Goal: Task Accomplishment & Management: Manage account settings

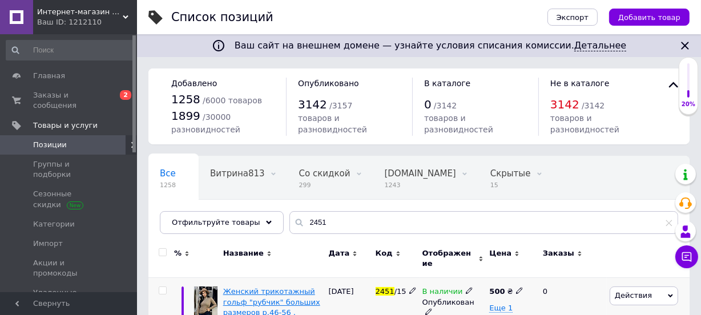
click at [270, 287] on span "Женский трикотажный гольф "рубчик" больших размеров р.46-56 . Арт-" at bounding box center [271, 307] width 97 height 40
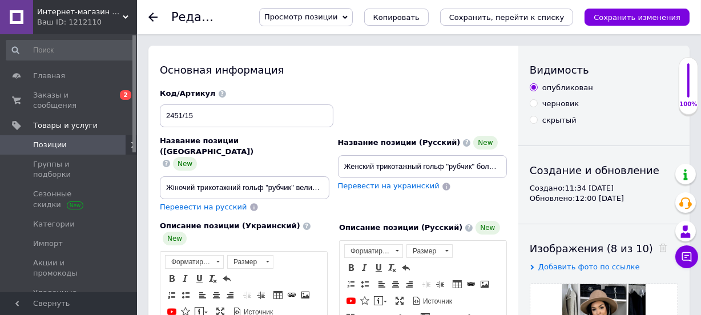
click at [443, 104] on div "Код/Артикул 2451/15" at bounding box center [334, 108] width 356 height 47
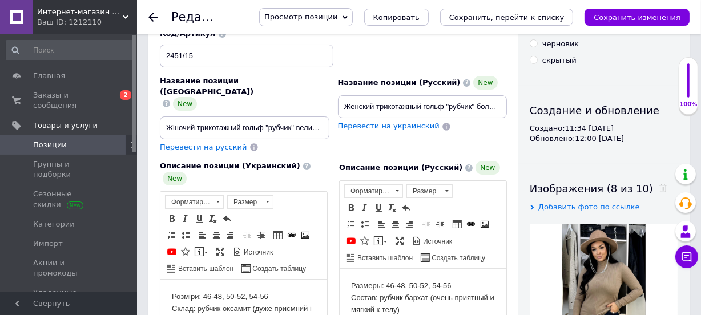
scroll to position [83, 0]
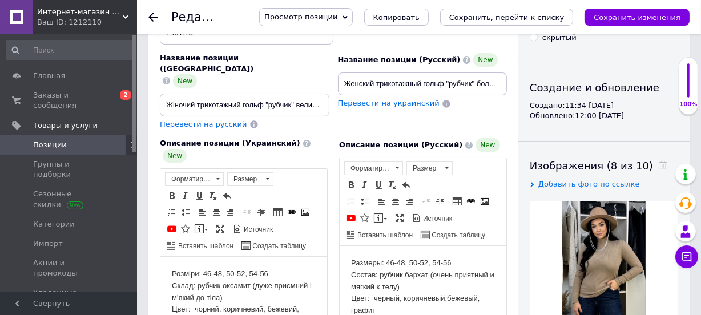
click at [334, 235] on div "Описание позиции (Русский) New Размеры: 46-48, 50-52, 54-56 Состав: рубчик барх…" at bounding box center [423, 292] width 179 height 318
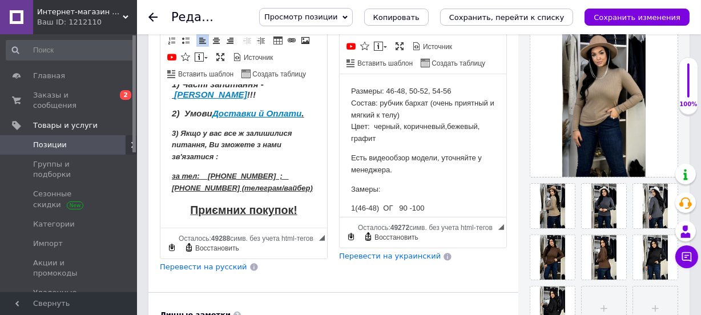
scroll to position [293, 0]
drag, startPoint x: 320, startPoint y: 125, endPoint x: 490, endPoint y: 268, distance: 222.1
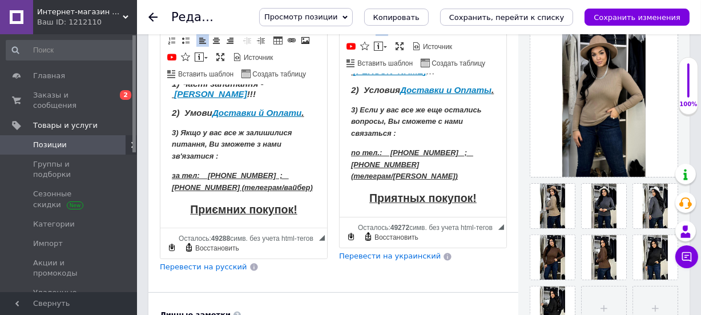
scroll to position [367, 0]
click at [518, 15] on icon "Сохранить, перейти к списку" at bounding box center [507, 17] width 115 height 9
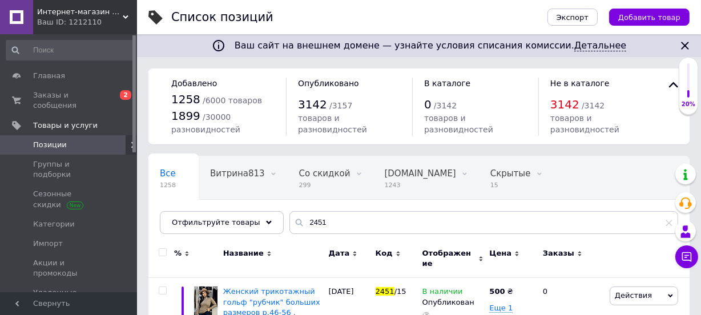
click at [384, 208] on div "Все 1258 Витрина813 0 Удалить Редактировать Со скидкой 299 Удалить Редактироват…" at bounding box center [420, 201] width 542 height 94
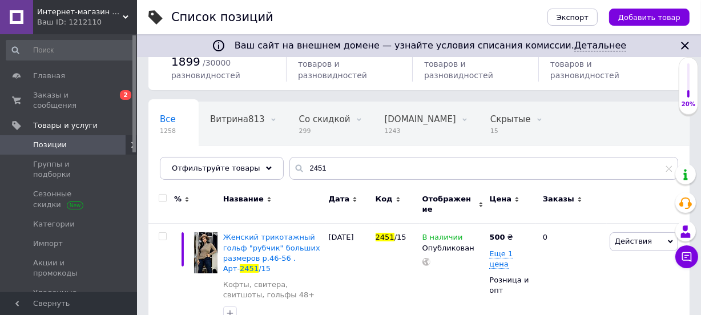
scroll to position [89, 0]
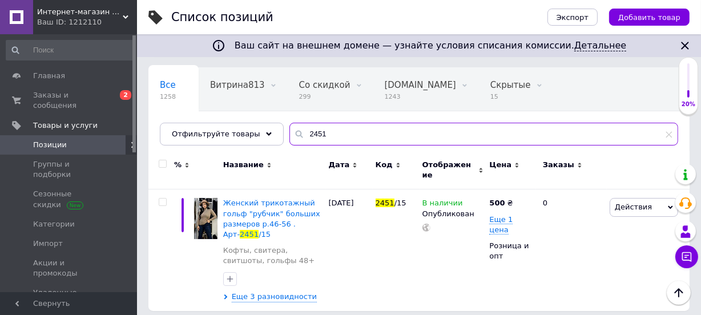
click at [327, 136] on input "2451" at bounding box center [484, 134] width 389 height 23
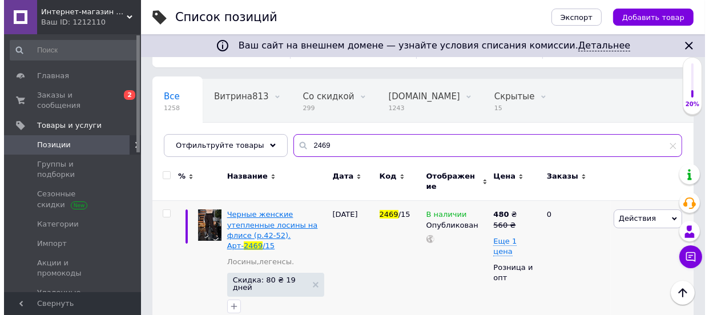
scroll to position [87, 0]
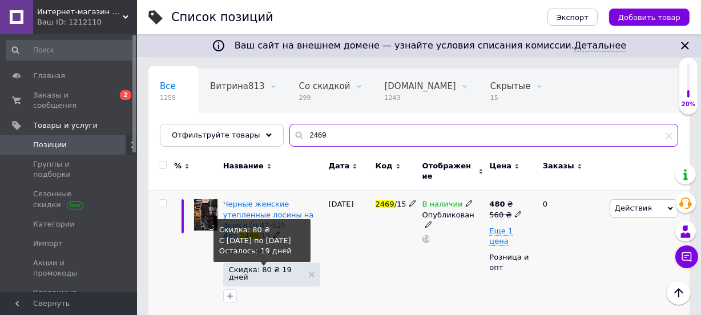
type input "2469"
click at [262, 266] on span "Скидка: 80 ₴ 19 дней" at bounding box center [266, 273] width 74 height 15
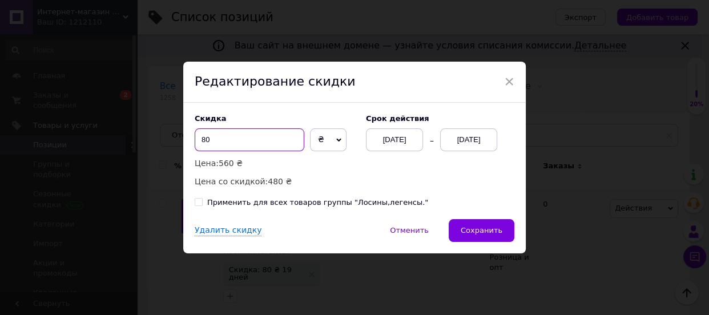
click at [203, 138] on input "80" at bounding box center [250, 140] width 110 height 23
type input "90"
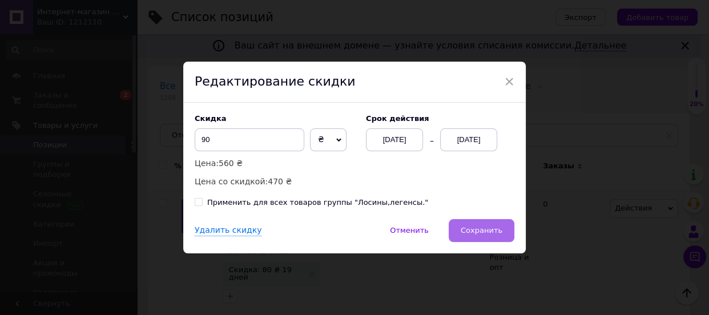
click at [490, 233] on span "Сохранить" at bounding box center [482, 230] width 42 height 9
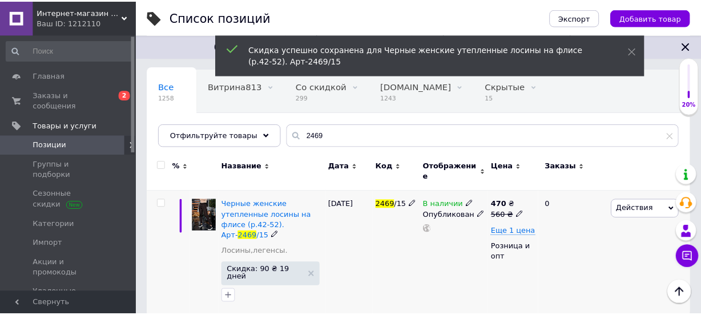
scroll to position [77, 0]
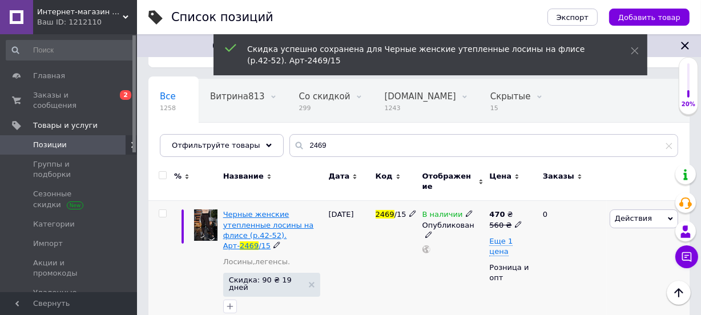
click at [248, 214] on span "Черные женские утепленные лосины на флисе (р.42-52). Арт-" at bounding box center [268, 230] width 91 height 40
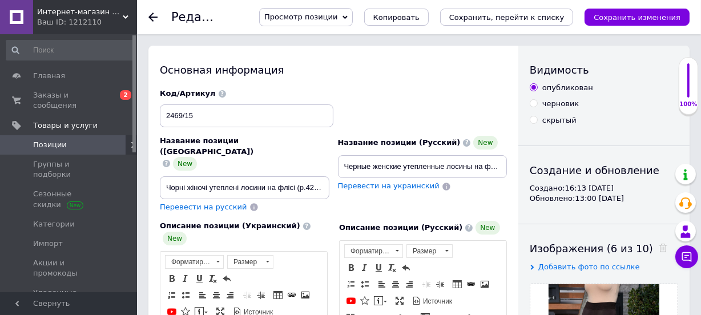
click at [378, 122] on div "Код/Артикул 2469/15" at bounding box center [334, 108] width 356 height 47
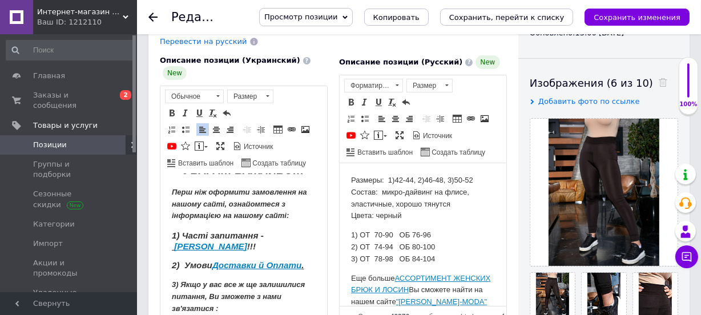
scroll to position [187, 0]
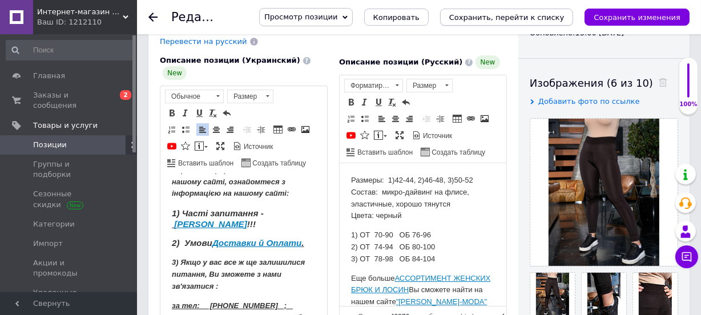
click at [538, 18] on icon "Сохранить, перейти к списку" at bounding box center [507, 17] width 115 height 9
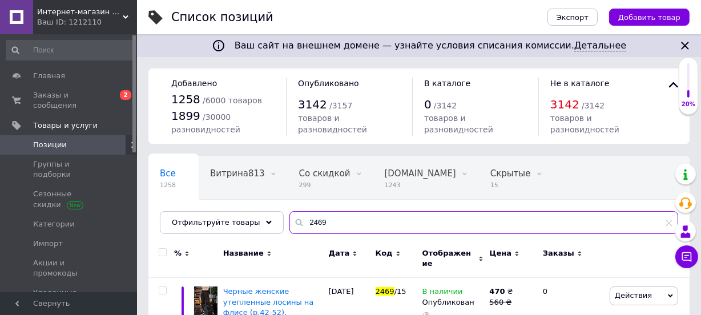
click at [323, 223] on input "2469" at bounding box center [484, 222] width 389 height 23
type input "2458"
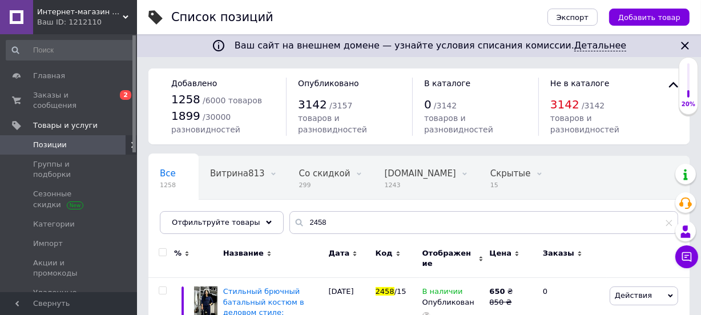
click at [340, 206] on div "Все 1258 Витрина813 0 Удалить Редактировать Со скидкой 299 Удалить Редактироват…" at bounding box center [420, 201] width 542 height 94
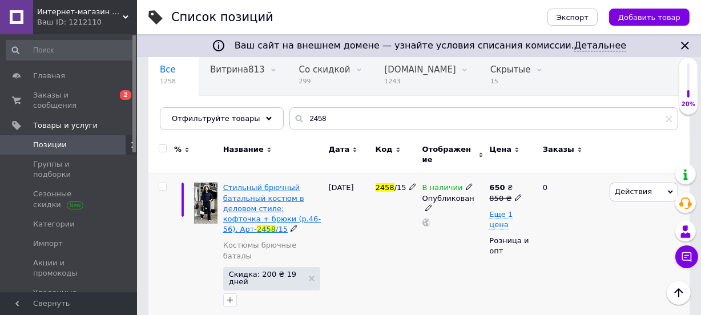
click at [248, 203] on span "Стильный брючный батальный костюм в деловом стиле: кофточка + брюки (р.46-56). …" at bounding box center [272, 208] width 98 height 50
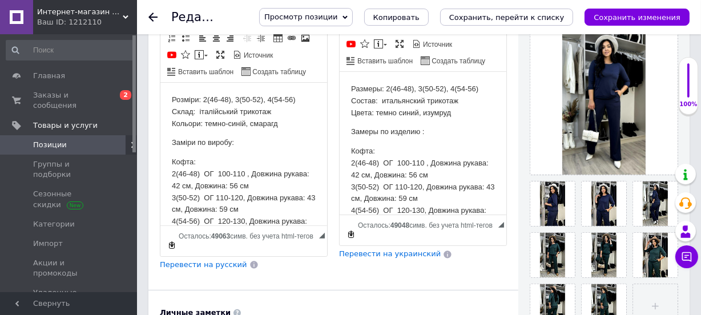
scroll to position [255, 0]
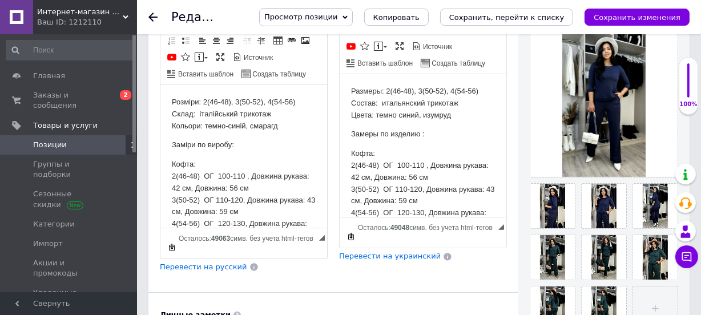
click at [152, 17] on use at bounding box center [153, 17] width 9 height 9
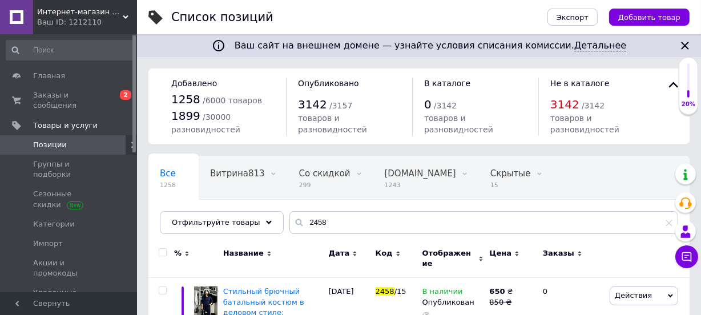
click at [564, 205] on div "Все 1258 Витрина813 0 Удалить Редактировать Со скидкой 299 Удалить Редактироват…" at bounding box center [420, 201] width 542 height 94
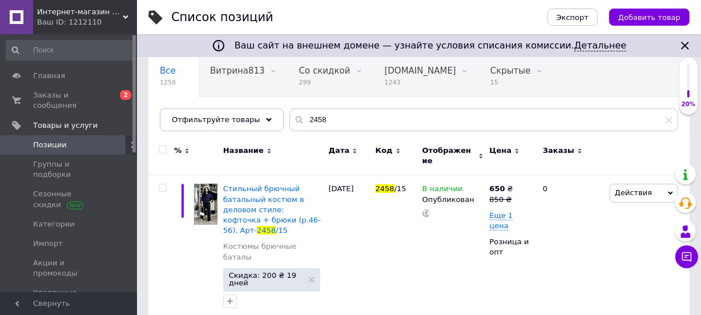
scroll to position [104, 0]
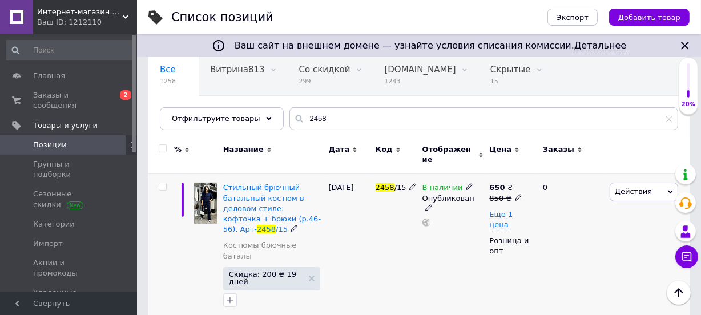
click at [638, 187] on span "Действия" at bounding box center [633, 191] width 37 height 9
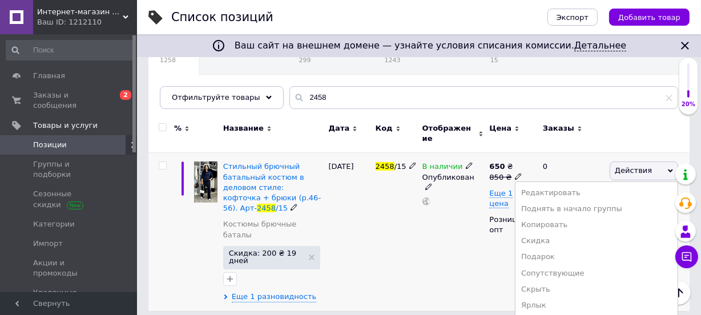
scroll to position [168, 0]
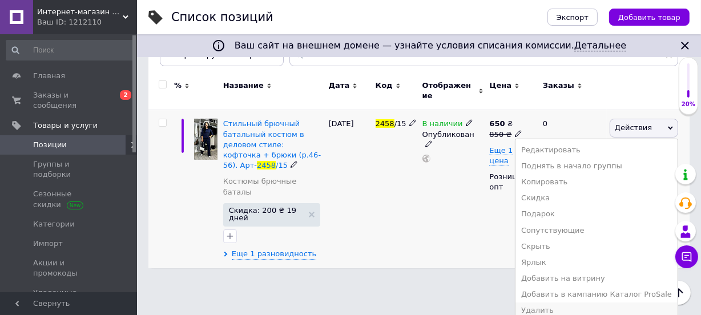
click at [552, 303] on li "Удалить" at bounding box center [597, 311] width 162 height 16
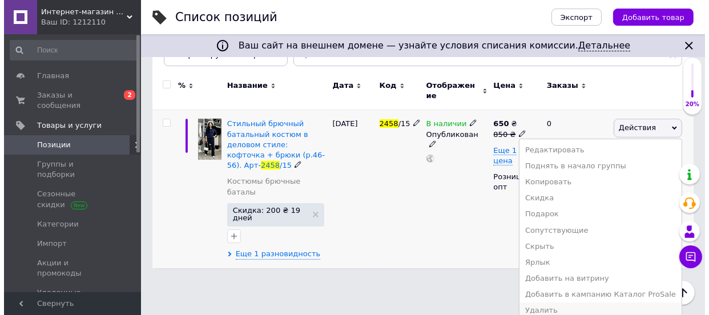
scroll to position [114, 0]
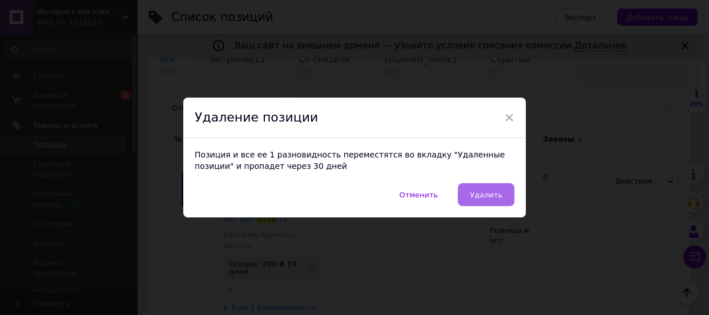
click at [471, 193] on button "Удалить" at bounding box center [486, 194] width 57 height 23
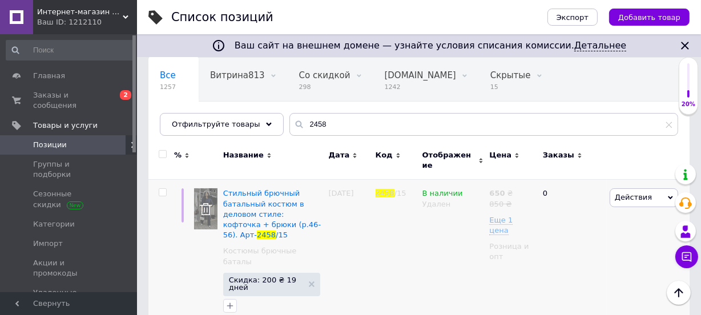
scroll to position [93, 0]
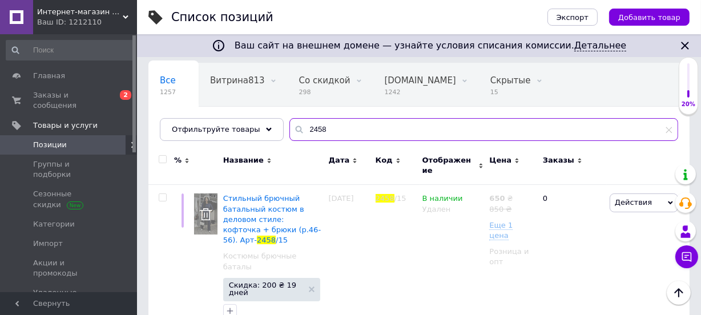
click at [319, 129] on input "2458" at bounding box center [484, 129] width 389 height 23
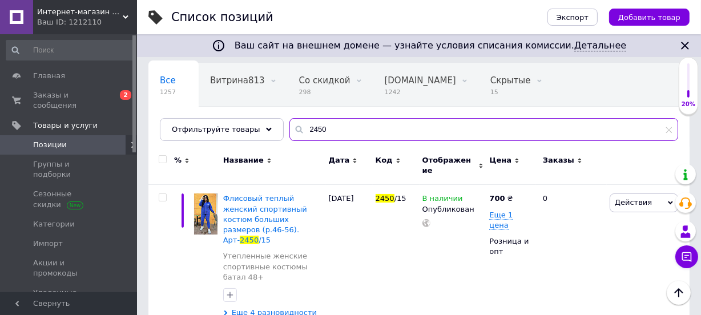
type input "2450"
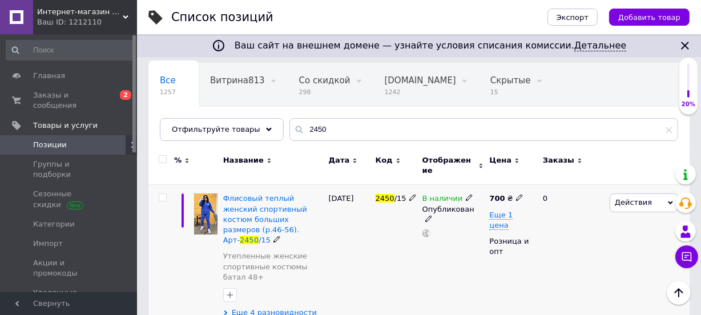
click at [516, 194] on icon at bounding box center [519, 197] width 7 height 7
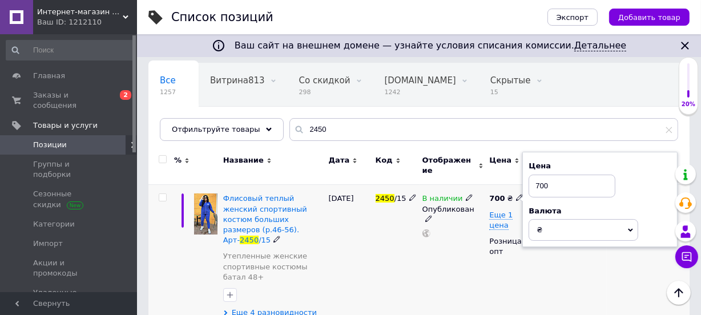
click at [544, 178] on input "700" at bounding box center [572, 186] width 87 height 23
type input "770"
click at [463, 235] on div "В наличии Опубликован" at bounding box center [453, 256] width 67 height 142
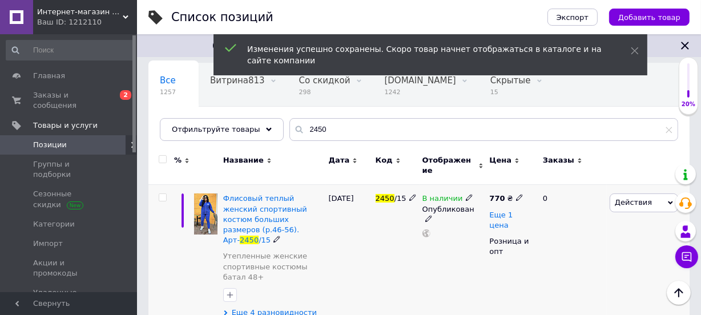
click at [510, 211] on span "Еще 1 цена" at bounding box center [501, 220] width 23 height 19
click at [516, 211] on use at bounding box center [519, 214] width 6 height 6
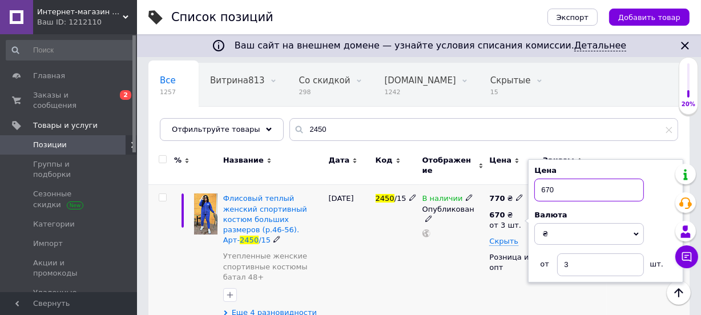
click at [549, 183] on input "670" at bounding box center [590, 190] width 110 height 23
type input "740"
click at [440, 253] on div "В наличии Опубликован" at bounding box center [453, 256] width 67 height 142
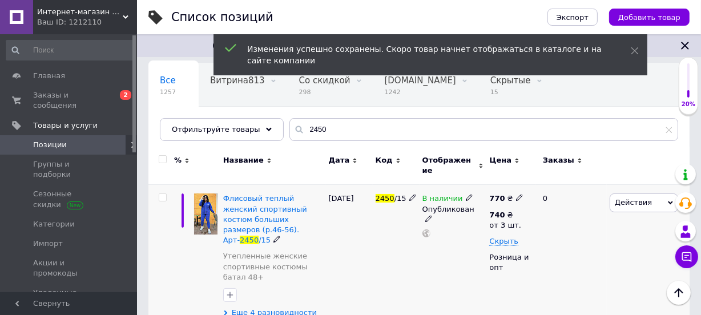
click at [296, 308] on span "Еще 4 разновидности" at bounding box center [274, 313] width 85 height 10
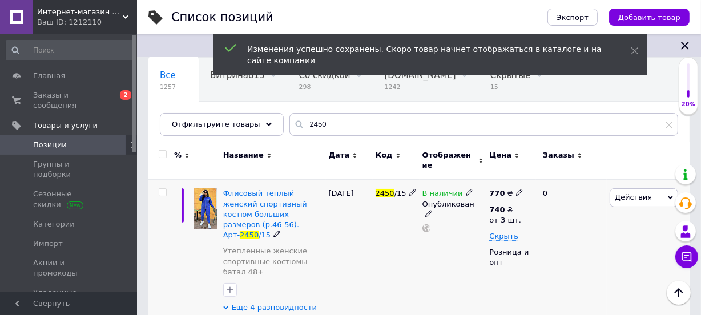
scroll to position [98, 0]
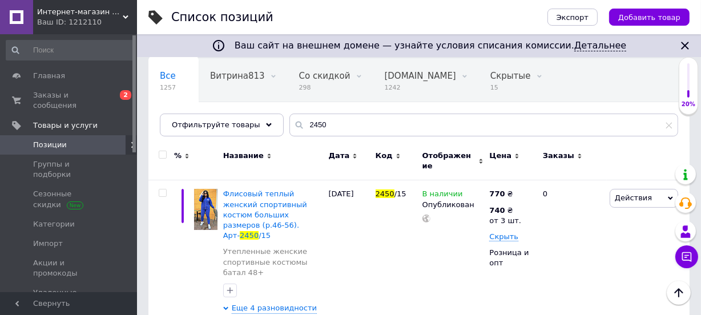
click at [411, 140] on div "Все 1257 Витрина813 0 Удалить Редактировать Со скидкой 298 Удалить Редактироват…" at bounding box center [420, 103] width 542 height 94
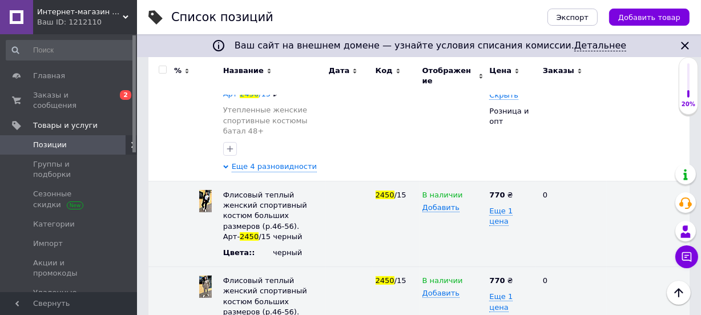
scroll to position [264, 0]
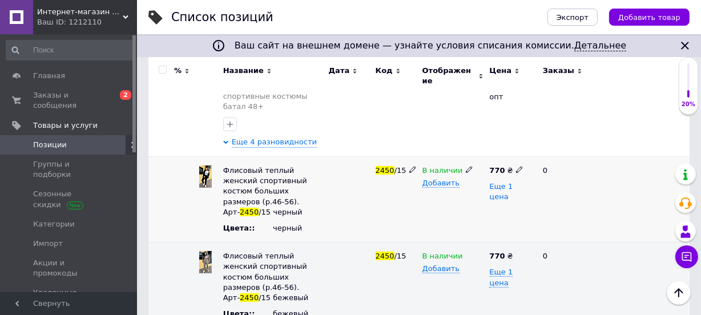
click at [513, 182] on span "Еще 1 цена" at bounding box center [501, 191] width 23 height 19
click at [516, 182] on icon at bounding box center [519, 185] width 7 height 7
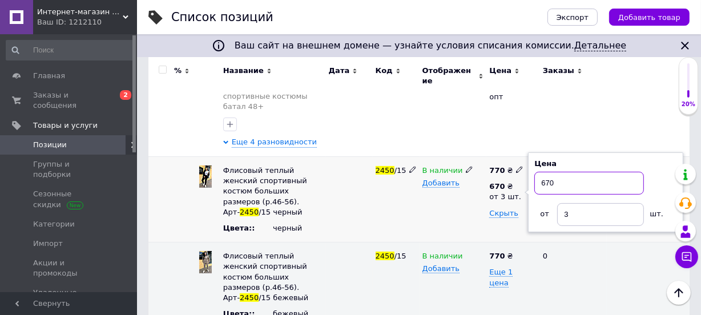
click at [548, 172] on input "670" at bounding box center [590, 183] width 110 height 23
type input "740"
click at [468, 209] on div "В наличии Добавить" at bounding box center [453, 200] width 67 height 86
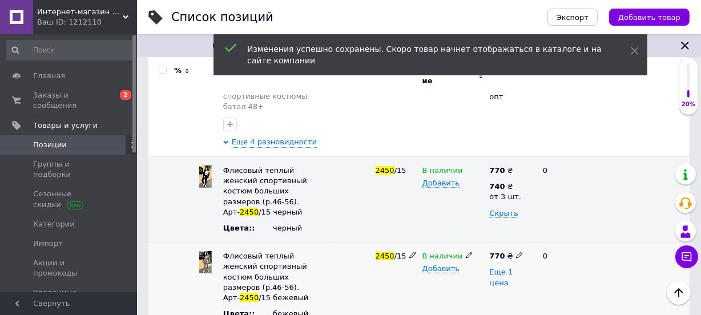
click at [513, 268] on span "Еще 1 цена" at bounding box center [501, 277] width 23 height 19
click at [516, 268] on icon at bounding box center [519, 271] width 7 height 7
click at [548, 258] on input "670" at bounding box center [590, 269] width 110 height 23
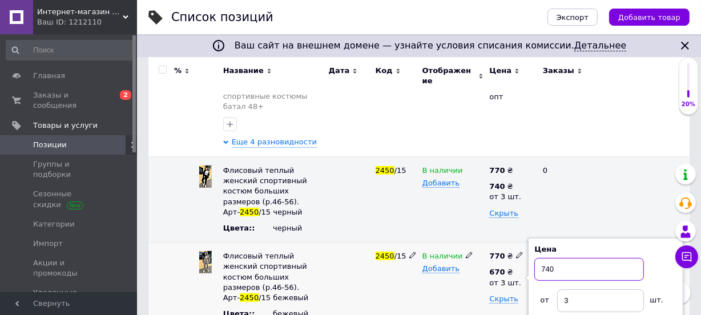
type input "740"
click at [444, 264] on div "В наличии Добавить" at bounding box center [453, 286] width 67 height 86
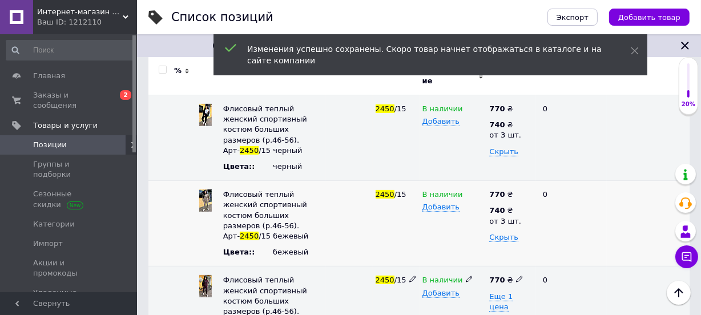
scroll to position [368, 0]
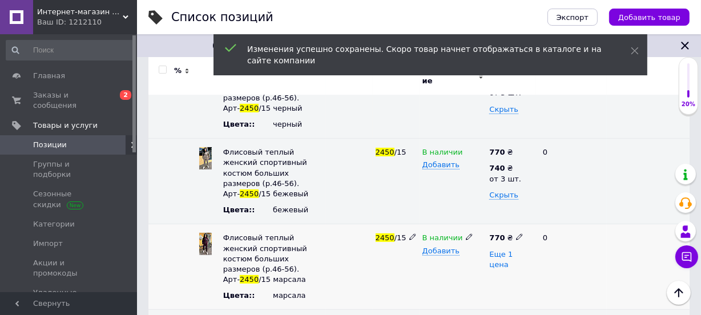
click at [513, 250] on span "Еще 1 цена" at bounding box center [501, 259] width 23 height 19
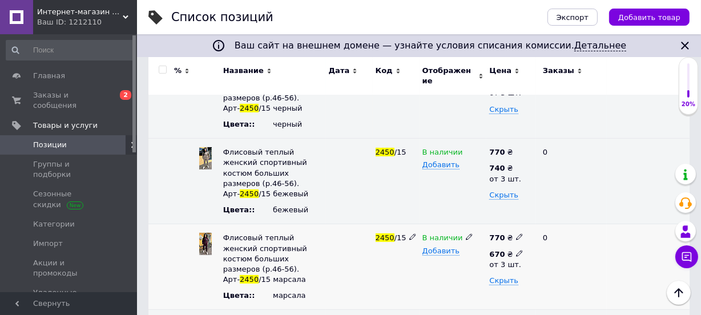
click at [516, 250] on use at bounding box center [519, 253] width 6 height 6
click at [548, 240] on input "670" at bounding box center [590, 251] width 110 height 23
type input "740"
click at [468, 238] on div "В наличии Добавить" at bounding box center [453, 268] width 67 height 86
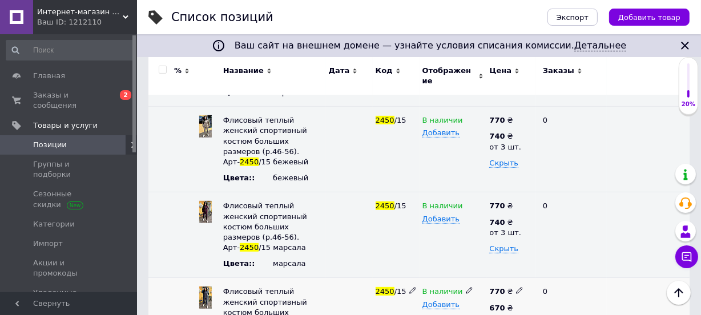
scroll to position [400, 0]
click at [516, 304] on use at bounding box center [519, 307] width 6 height 6
click at [551, 294] on input "670" at bounding box center [590, 305] width 110 height 23
type input "740"
click at [444, 296] on div "В наличии Добавить" at bounding box center [453, 321] width 67 height 86
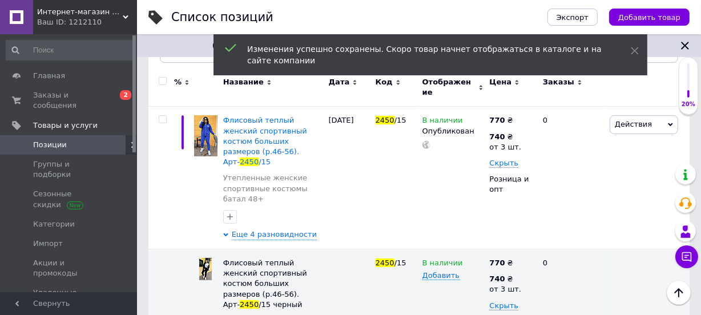
scroll to position [125, 0]
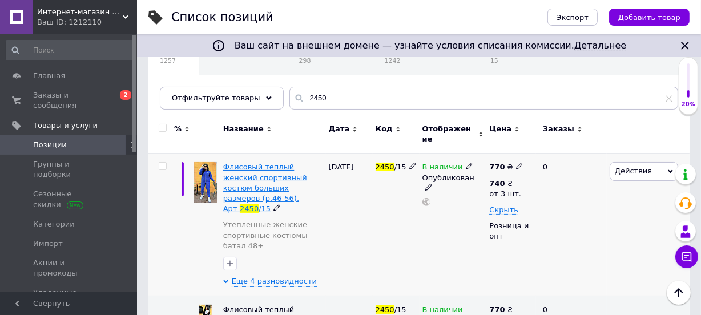
click at [283, 177] on span "Флисовый теплый женский спортивный костюм больших размеров (р.46-56). Арт-" at bounding box center [265, 188] width 84 height 50
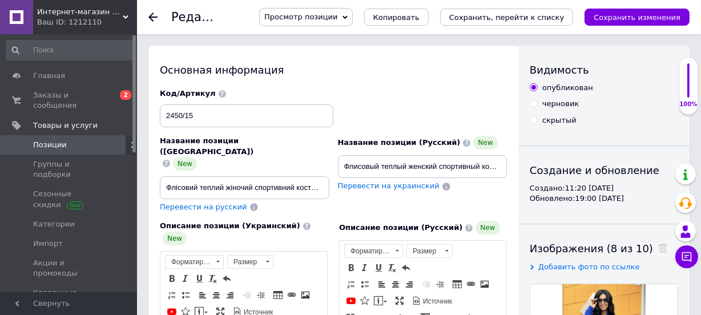
click at [330, 191] on div "Название позиции (Украинский) New Флісовий теплий жіночий спортивний костюм вел…" at bounding box center [245, 174] width 178 height 85
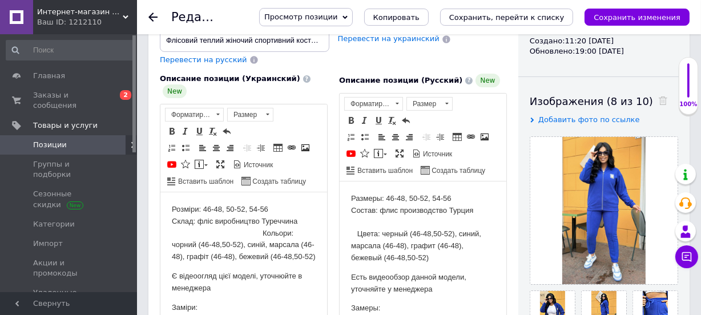
scroll to position [166, 0]
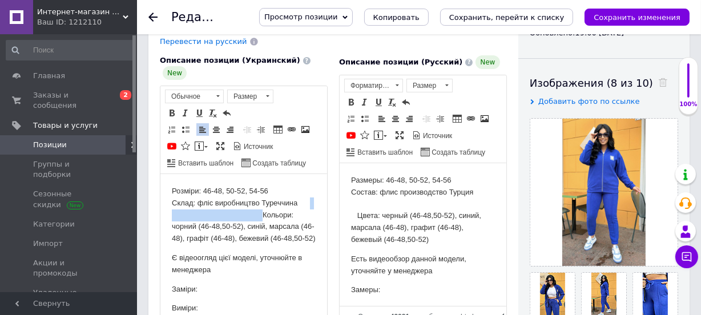
drag, startPoint x: 266, startPoint y: 215, endPoint x: 304, endPoint y: 356, distance: 146.7
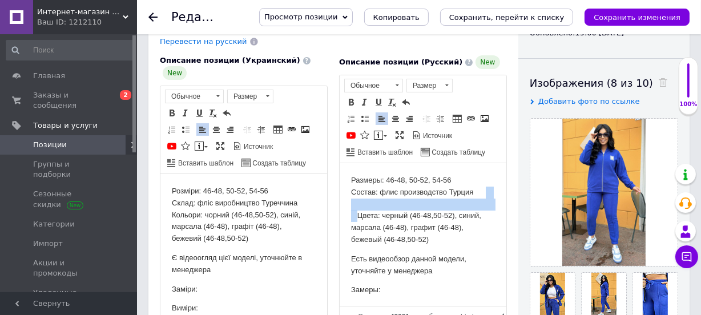
drag, startPoint x: 374, startPoint y: 215, endPoint x: 342, endPoint y: 198, distance: 36.3
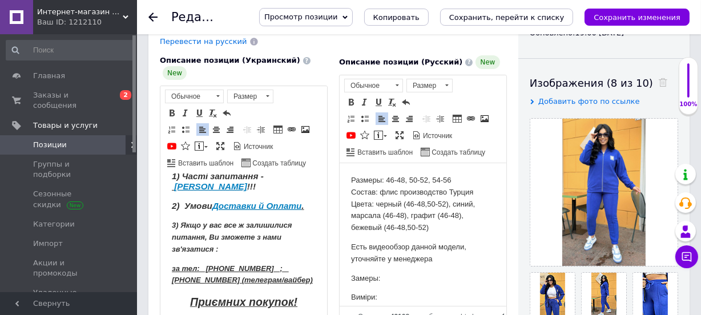
scroll to position [376, 0]
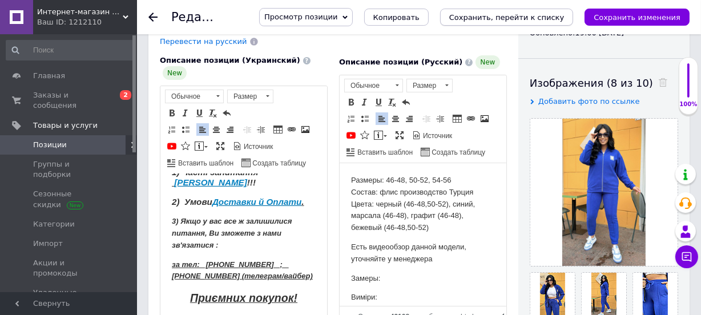
click at [556, 20] on icon "Сохранить, перейти к списку" at bounding box center [507, 17] width 115 height 9
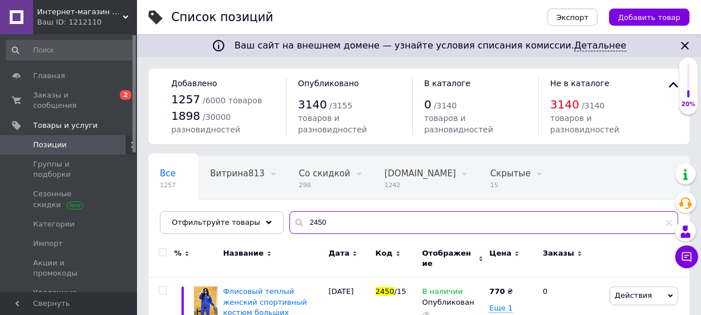
click at [325, 222] on input "2450" at bounding box center [484, 222] width 389 height 23
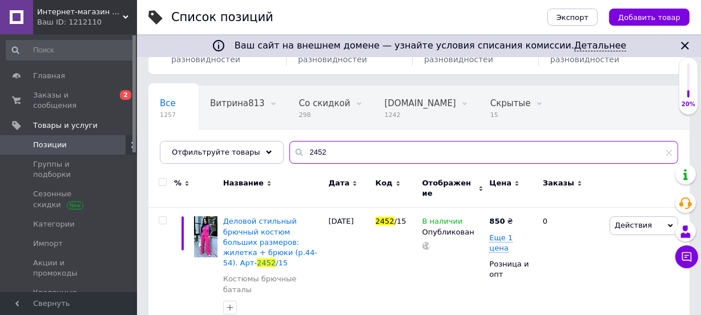
scroll to position [78, 0]
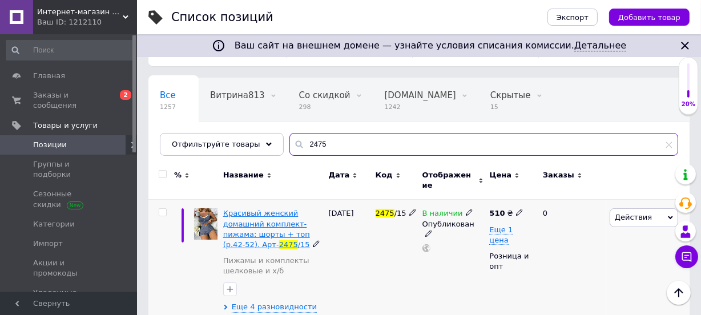
type input "2475"
click at [242, 223] on span "Красивый женский домашний комплект-пижама: шорты + топ (р.42-52). Арт-" at bounding box center [266, 229] width 87 height 40
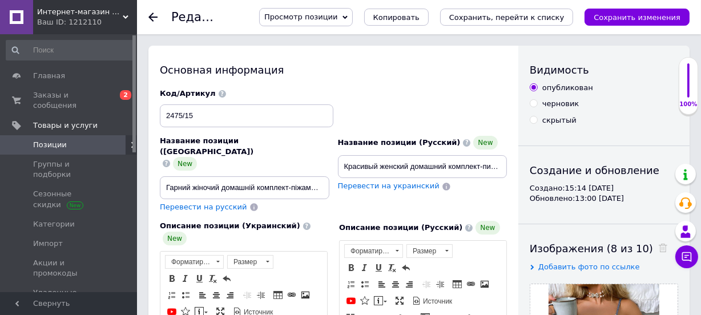
click at [370, 102] on div "Код/Артикул 2475/15" at bounding box center [334, 108] width 356 height 47
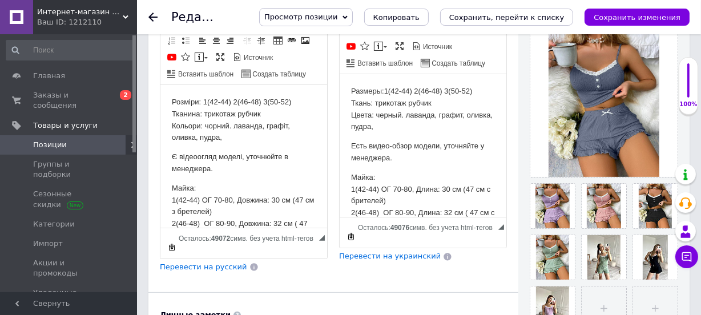
scroll to position [213, 0]
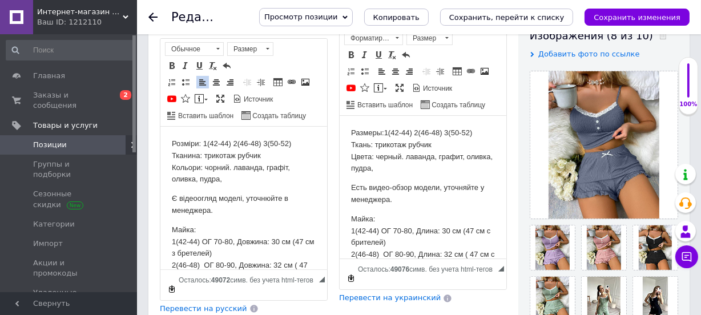
click at [228, 169] on p "Розміри: 1(42-44) 2(46-48) 3(50-52) Тканина: трикотаж рубчик Кольори: чорний. л…" at bounding box center [243, 161] width 144 height 47
click at [268, 169] on p "Розміри: 1(42-44) 2(46-48) 3(50-52) Тканина: трикотаж рубчик Кольори: чорний (л…" at bounding box center [243, 161] width 144 height 47
click at [400, 156] on p "Размеры:1(42-44) 2(46-48) 3(50-52) Ткань: трикотаж рубчик Цвета: черный. лаванд…" at bounding box center [423, 150] width 144 height 47
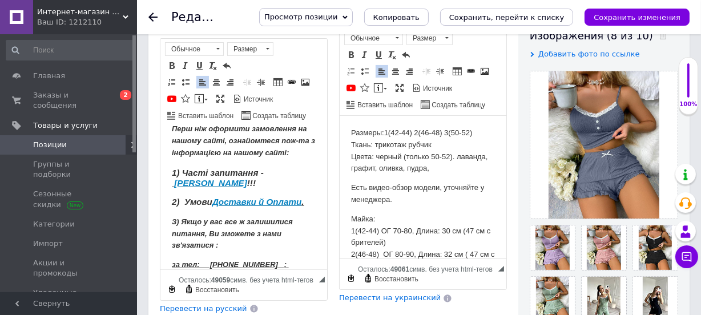
scroll to position [374, 0]
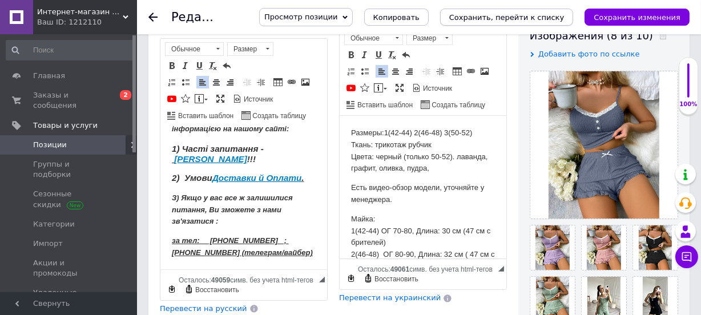
click at [504, 17] on icon "Сохранить, перейти к списку" at bounding box center [507, 17] width 115 height 9
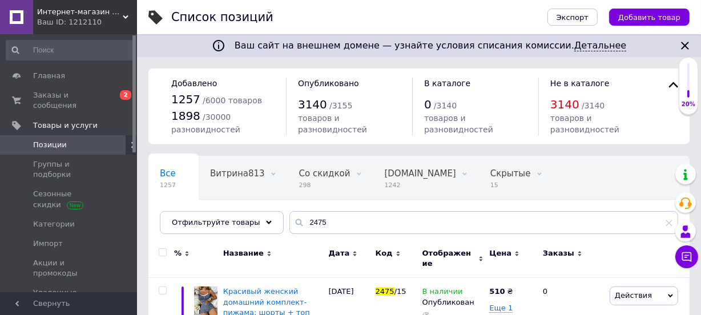
click at [399, 240] on div "Код" at bounding box center [396, 259] width 47 height 38
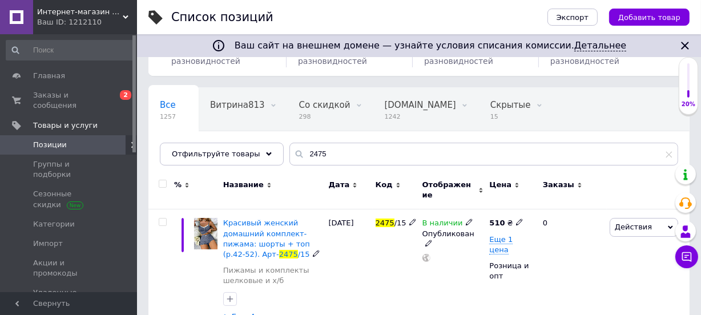
scroll to position [89, 0]
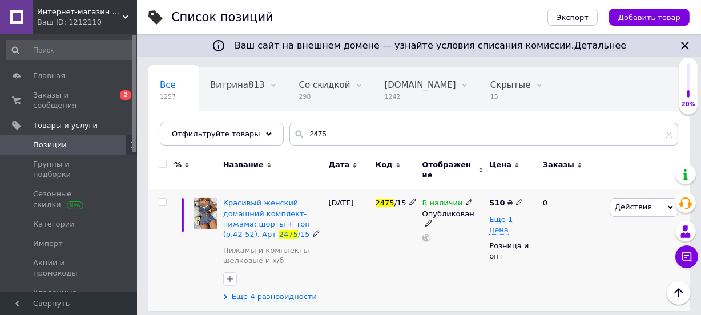
click at [516, 199] on icon at bounding box center [519, 202] width 7 height 7
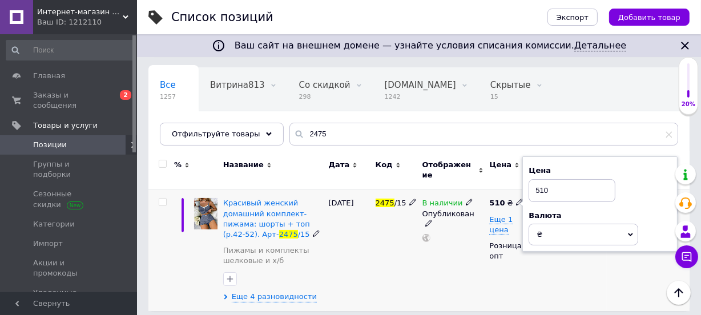
click at [543, 184] on input "510" at bounding box center [572, 190] width 87 height 23
type input "540"
click at [402, 263] on div "2475 /15" at bounding box center [396, 251] width 47 height 122
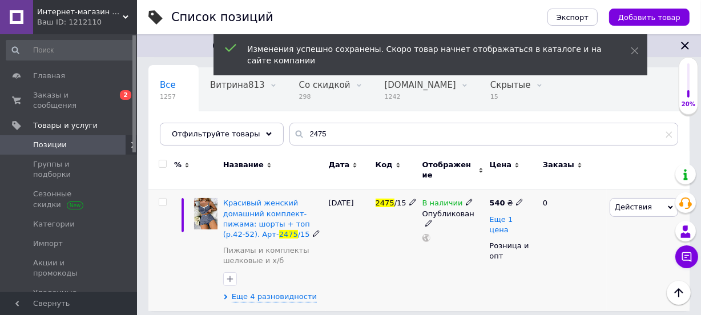
click at [502, 215] on span "Еще 1 цена" at bounding box center [501, 224] width 23 height 19
click at [517, 215] on icon at bounding box center [519, 218] width 7 height 7
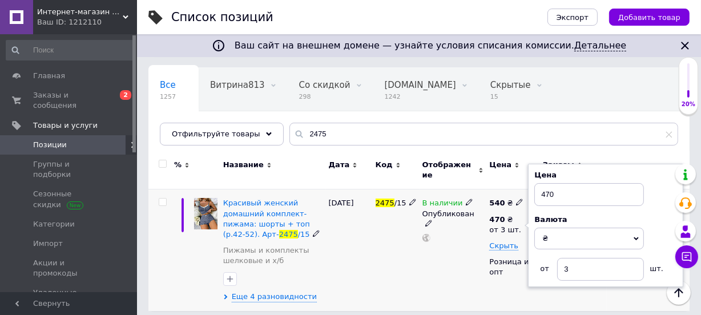
click at [424, 245] on div "В наличии Опубликован" at bounding box center [453, 251] width 67 height 122
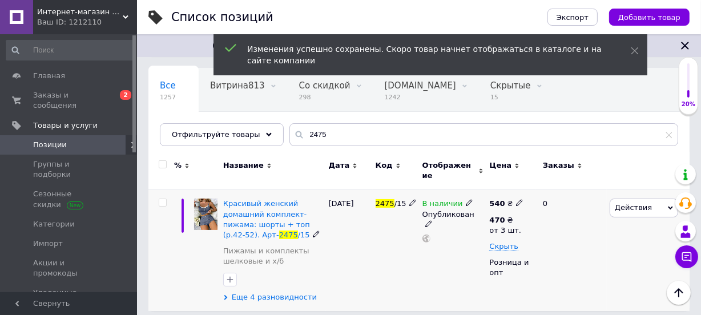
click at [284, 292] on span "Еще 4 разновидности" at bounding box center [274, 297] width 85 height 10
click at [287, 292] on span "Еще 4 разновидности" at bounding box center [274, 297] width 85 height 10
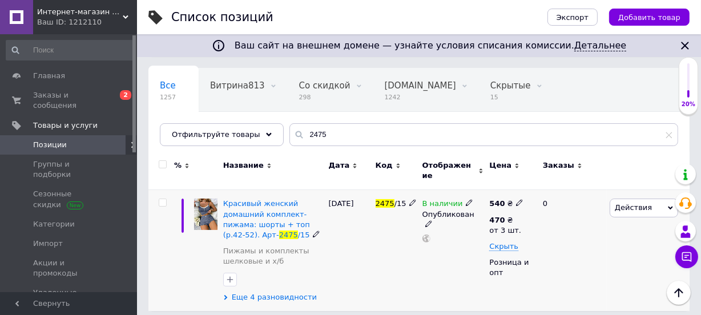
click at [287, 292] on span "Еще 4 разновидности" at bounding box center [274, 297] width 85 height 10
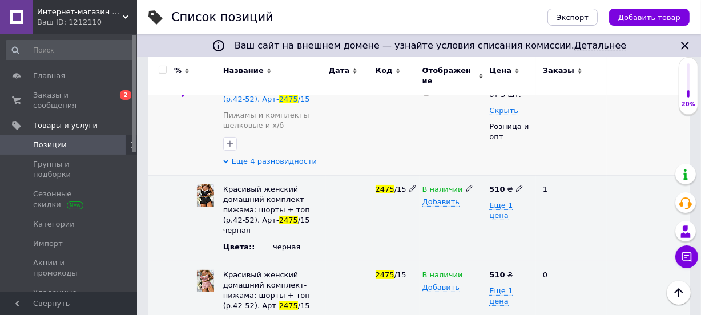
scroll to position [255, 0]
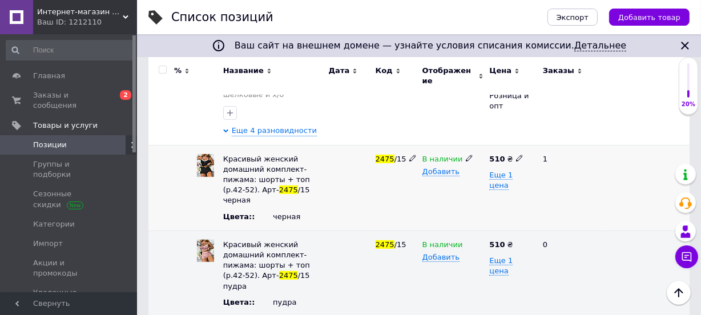
click at [516, 155] on icon at bounding box center [519, 158] width 7 height 7
click at [499, 151] on input "510" at bounding box center [507, 159] width 42 height 17
type input "540"
click at [516, 240] on icon at bounding box center [519, 243] width 7 height 7
click at [498, 236] on input "510" at bounding box center [507, 244] width 42 height 17
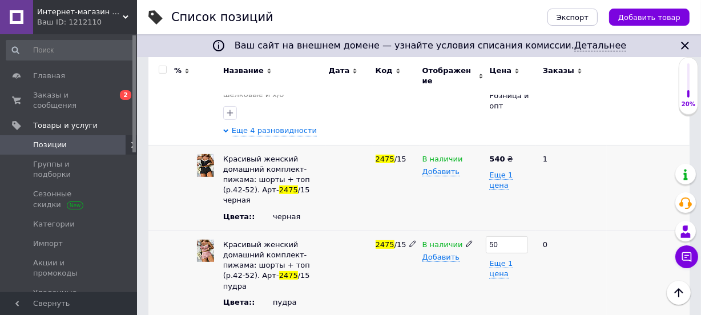
type input "540"
click at [484, 276] on div "В наличии Добавить" at bounding box center [453, 274] width 67 height 86
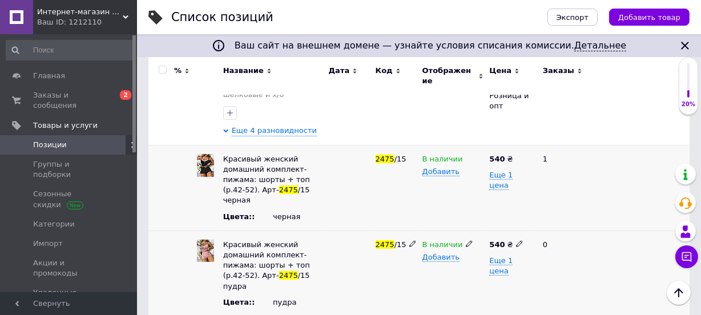
scroll to position [390, 0]
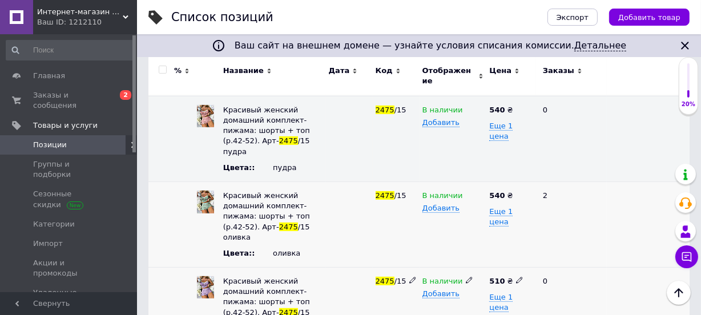
click at [516, 277] on icon at bounding box center [519, 280] width 7 height 7
click at [499, 273] on input "510" at bounding box center [507, 281] width 42 height 17
type input "540"
click at [466, 286] on div "В наличии Добавить" at bounding box center [453, 311] width 67 height 86
click at [284, 248] on div "оливка" at bounding box center [298, 253] width 50 height 10
